Goal: Find specific page/section: Find specific page/section

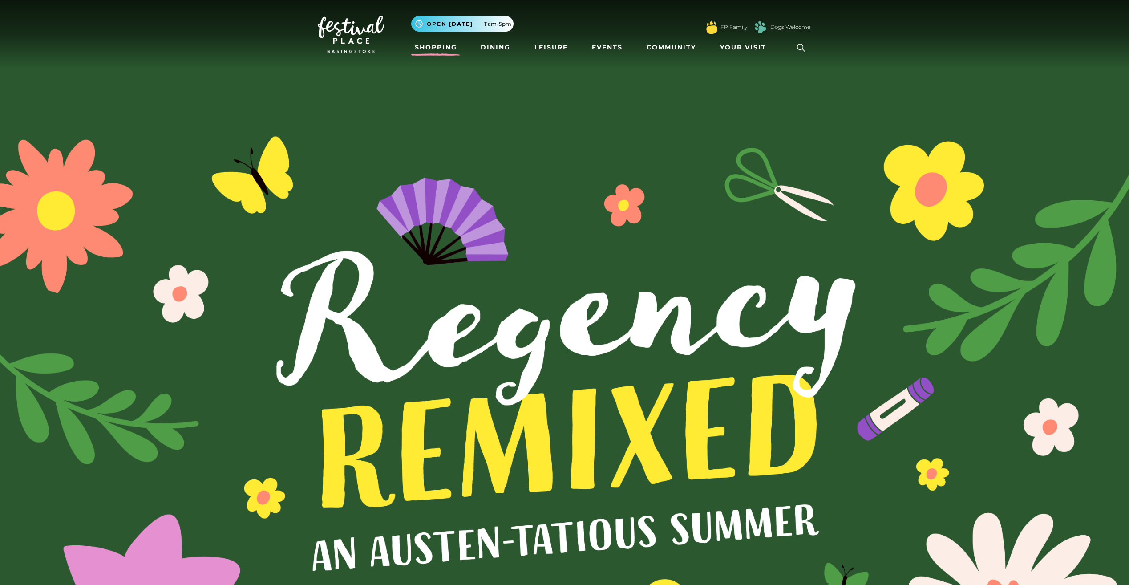
click at [443, 47] on link "Shopping" at bounding box center [435, 47] width 49 height 16
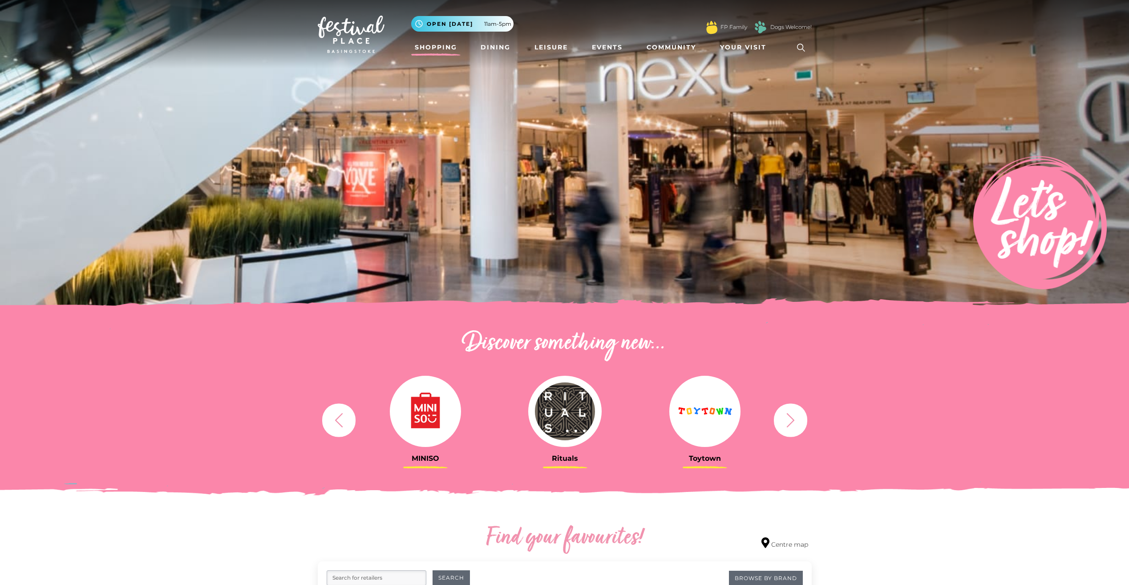
click at [797, 50] on icon at bounding box center [800, 47] width 13 height 13
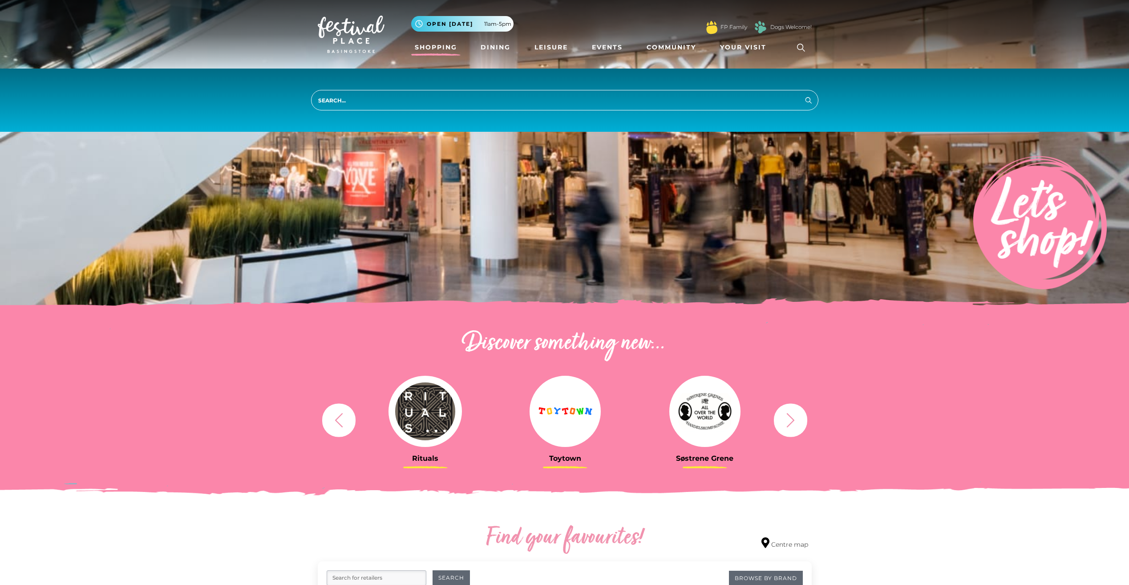
click at [332, 93] on input "search" at bounding box center [564, 100] width 507 height 20
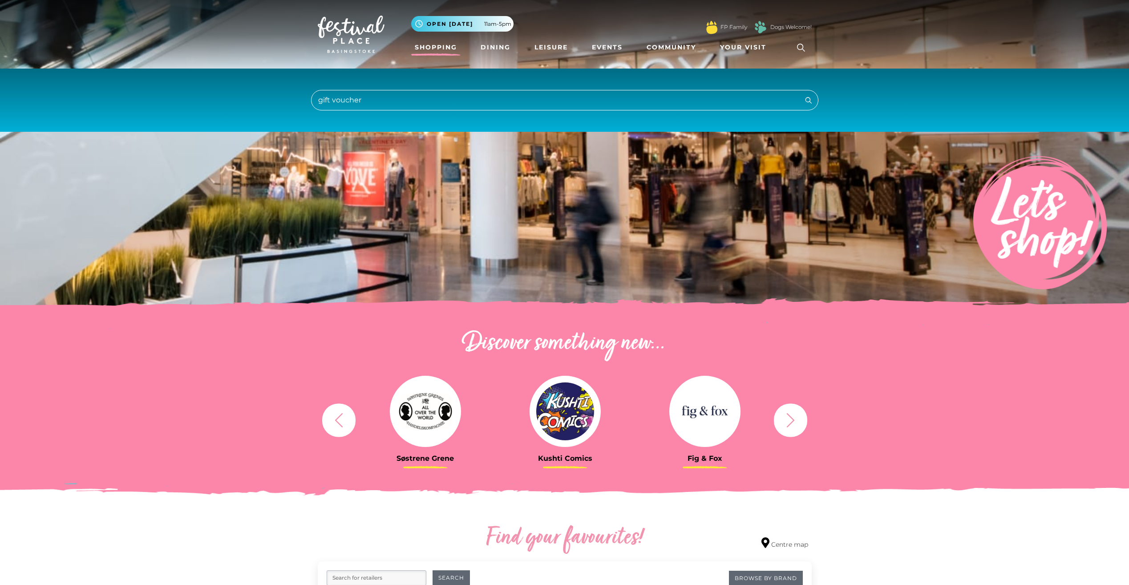
type input "gift voucher"
click at [809, 102] on icon "submit" at bounding box center [808, 100] width 11 height 11
